Goal: Communication & Community: Answer question/provide support

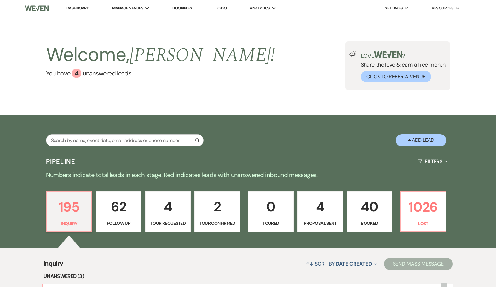
click at [184, 9] on link "Bookings" at bounding box center [183, 7] width 20 height 5
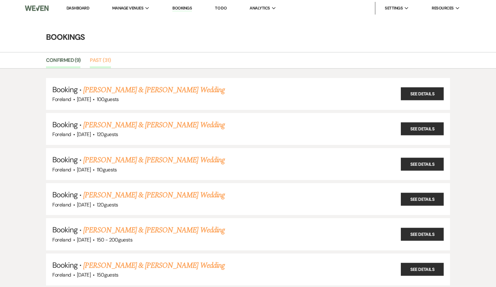
click at [103, 58] on link "Past (31)" at bounding box center [100, 62] width 21 height 12
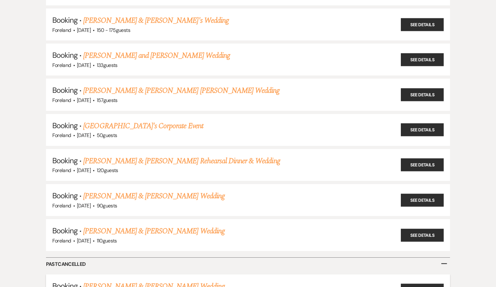
scroll to position [910, 0]
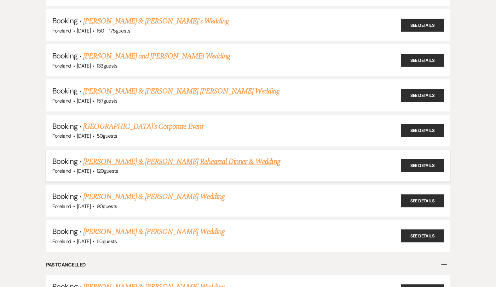
click at [157, 156] on link "[PERSON_NAME] & [PERSON_NAME] Rehearsal Dinner & Wedding" at bounding box center [181, 161] width 197 height 11
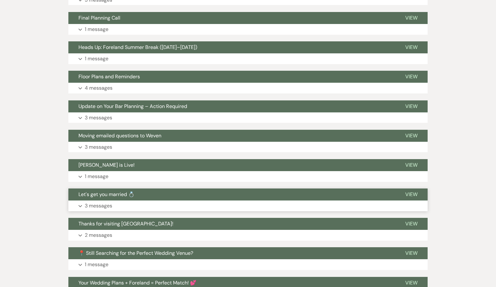
scroll to position [221, 0]
click at [141, 112] on button "Expand 3 messages" at bounding box center [248, 117] width 360 height 11
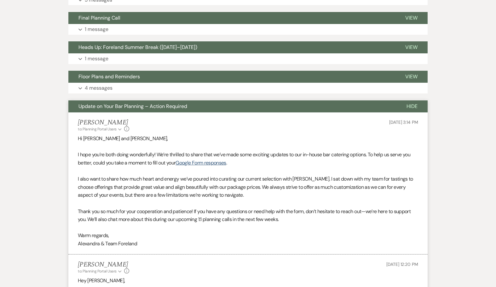
click at [117, 83] on button "Expand 4 messages" at bounding box center [248, 88] width 360 height 11
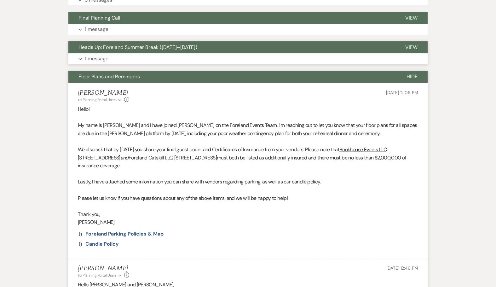
click at [117, 53] on button "Expand 1 message" at bounding box center [248, 58] width 360 height 11
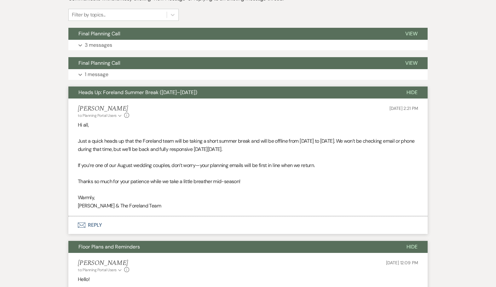
scroll to position [170, 0]
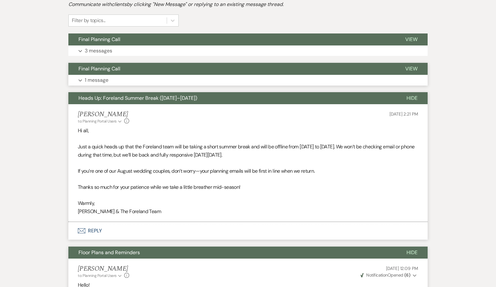
click at [97, 76] on p "1 message" at bounding box center [97, 80] width 24 height 8
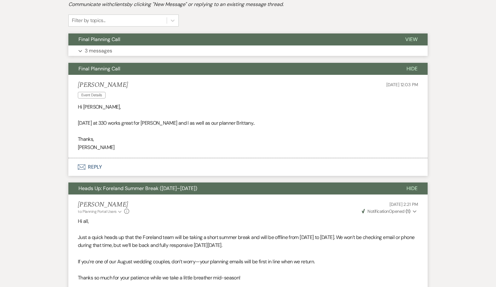
click at [97, 47] on p "3 messages" at bounding box center [98, 51] width 27 height 8
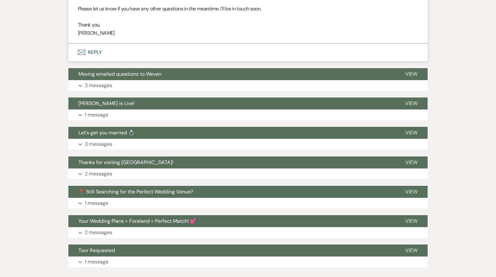
scroll to position [1679, 0]
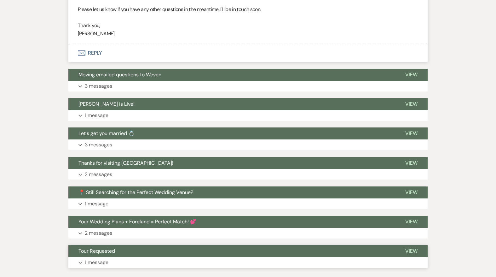
click at [82, 257] on button "Expand 1 message" at bounding box center [248, 262] width 360 height 11
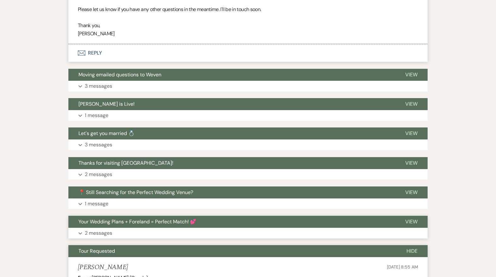
click at [83, 228] on button "Expand 2 messages" at bounding box center [248, 233] width 360 height 11
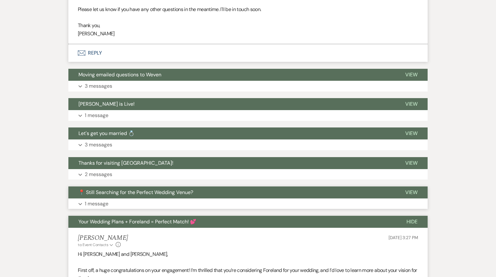
click at [83, 198] on button "Expand 1 message" at bounding box center [248, 203] width 360 height 11
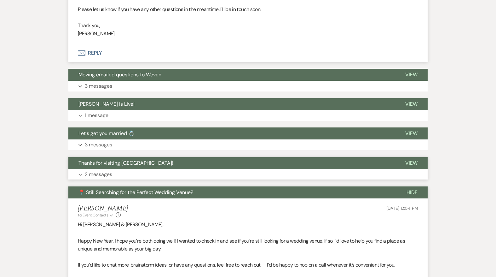
click at [89, 170] on p "2 messages" at bounding box center [98, 174] width 27 height 8
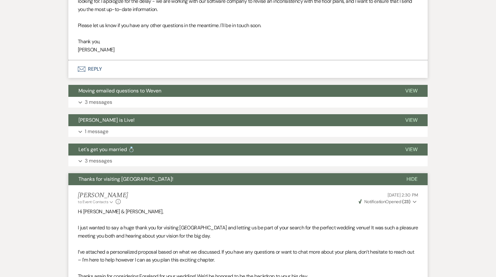
scroll to position [1662, 0]
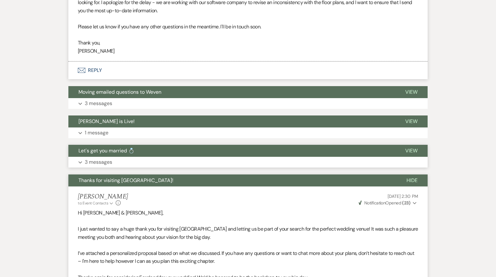
click at [81, 157] on button "Expand 3 messages" at bounding box center [248, 162] width 360 height 11
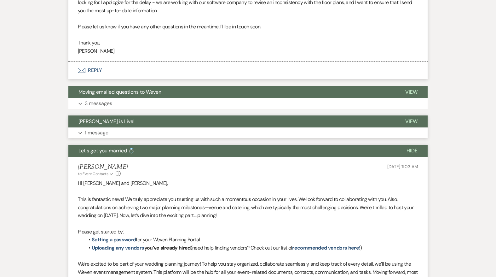
click at [81, 127] on button "Expand 1 message" at bounding box center [248, 132] width 360 height 11
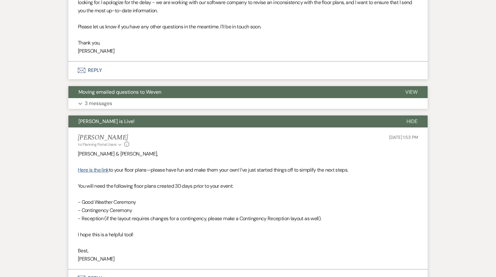
click at [79, 103] on use "button" at bounding box center [80, 104] width 3 height 2
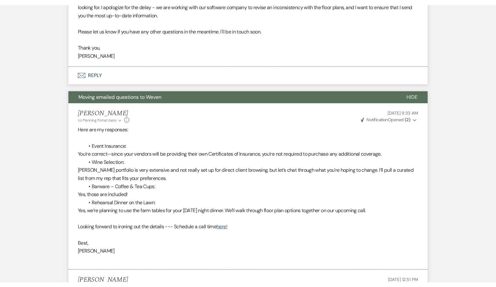
scroll to position [2682, 0]
